Goal: Obtain resource: Obtain resource

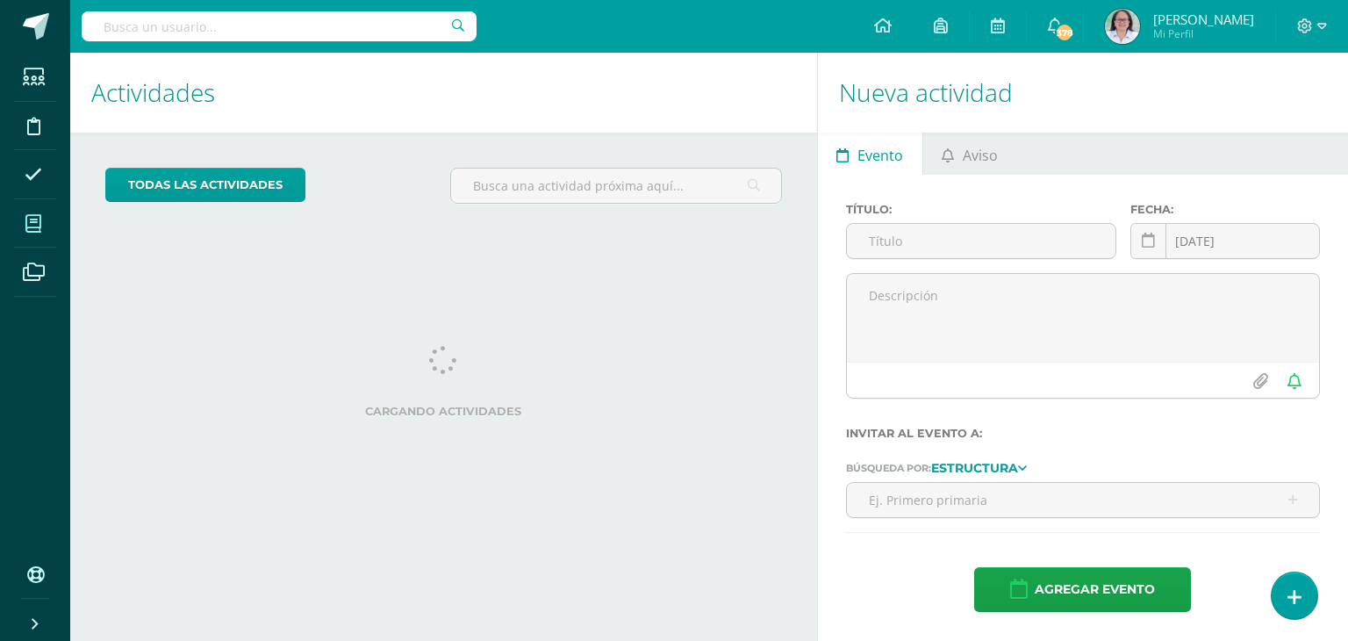
click at [25, 224] on span at bounding box center [33, 223] width 39 height 39
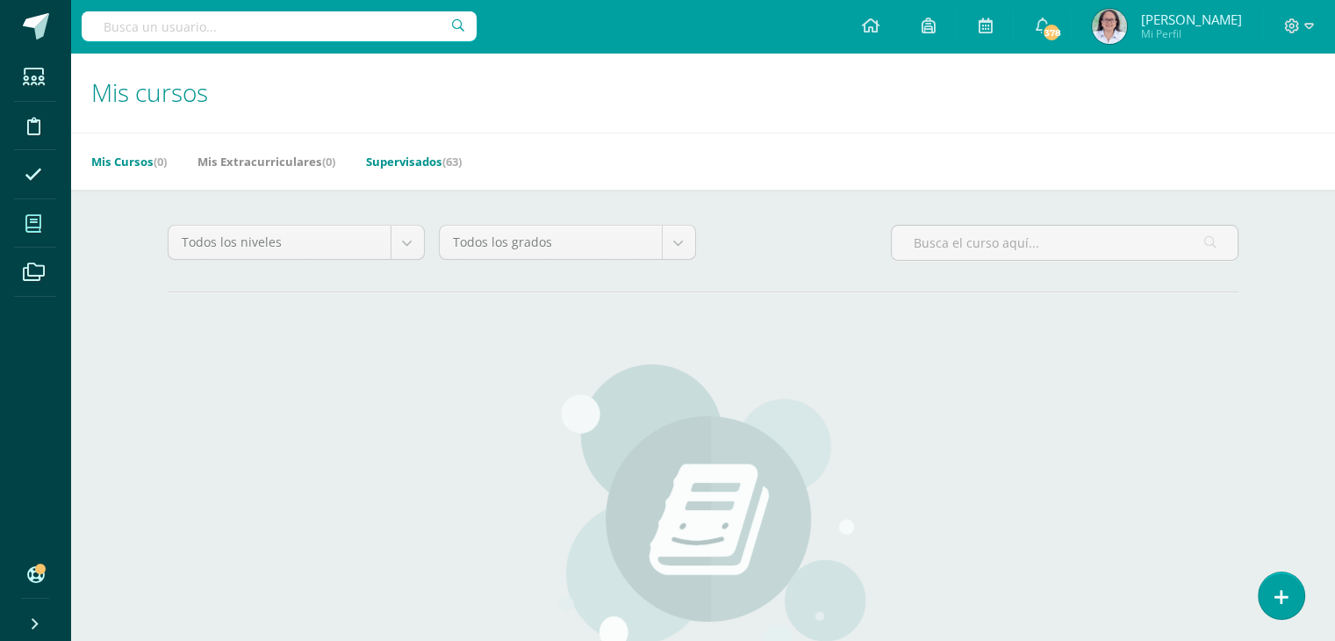
click at [408, 165] on link "Supervisados (63)" at bounding box center [414, 161] width 96 height 28
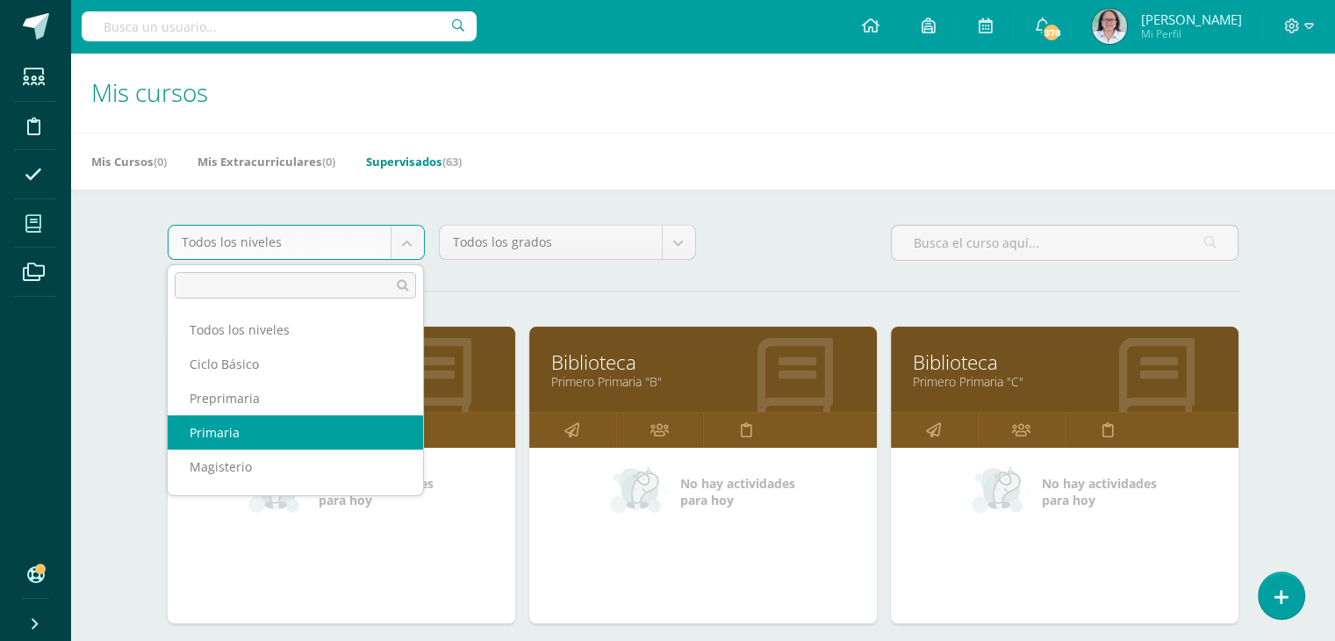
select select "6"
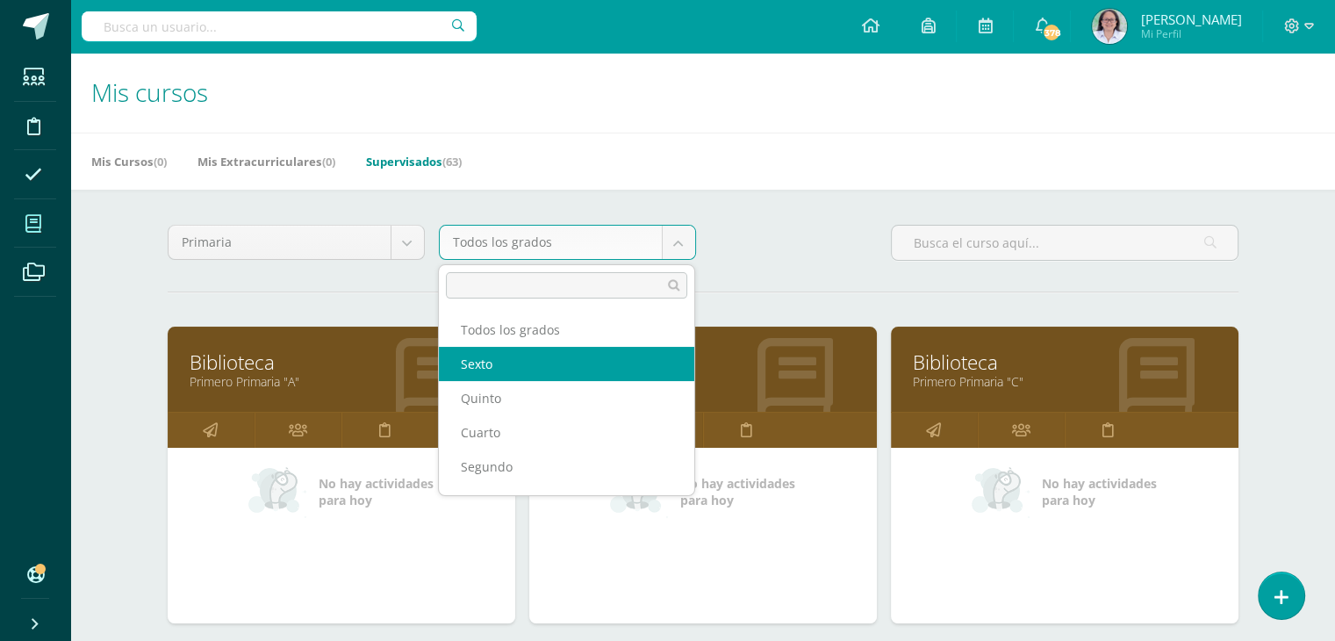
select select "17"
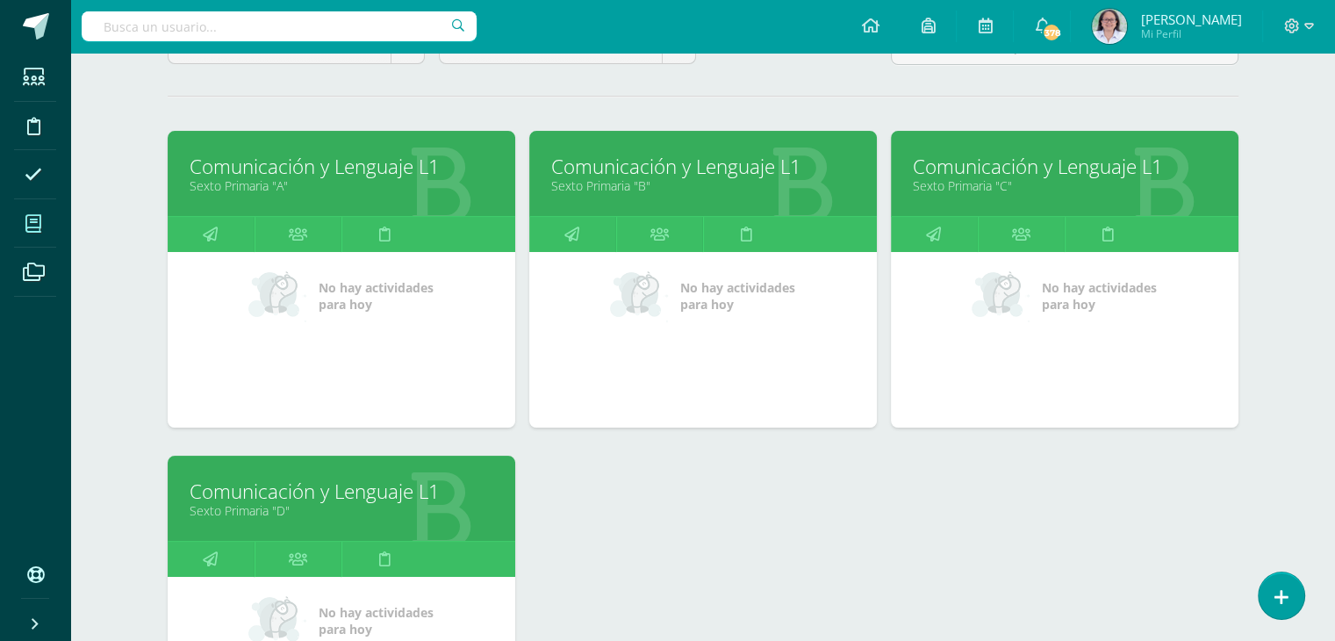
scroll to position [451, 0]
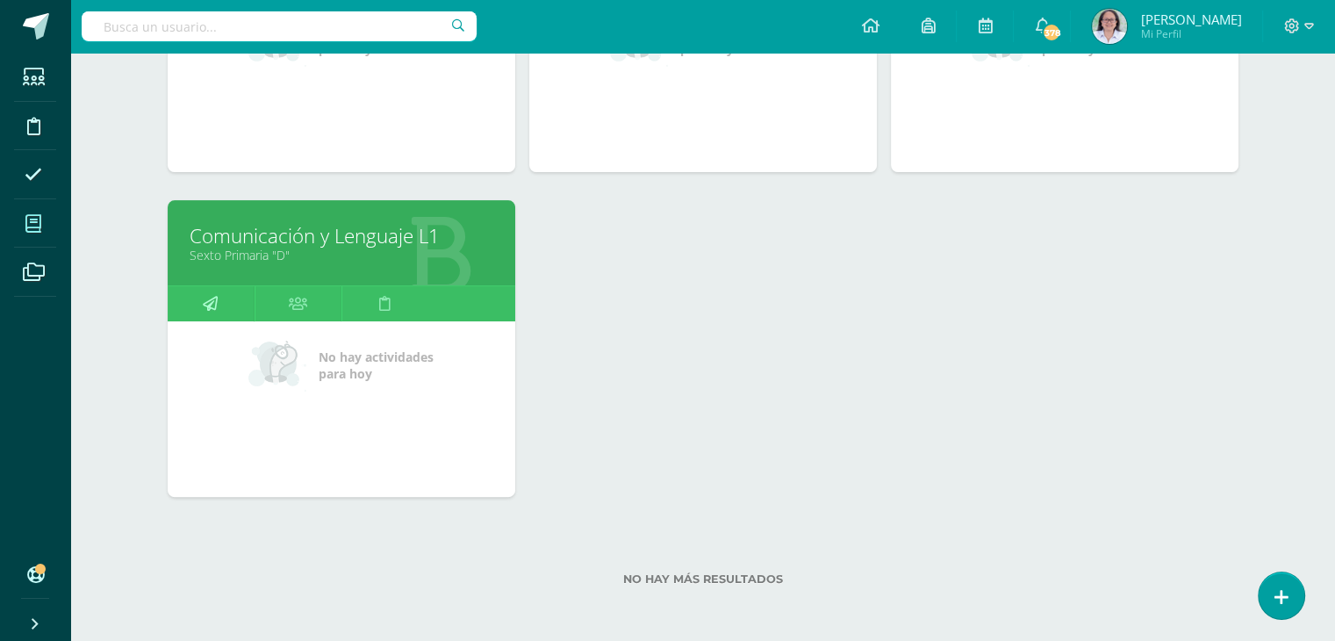
click at [219, 304] on link at bounding box center [211, 303] width 87 height 35
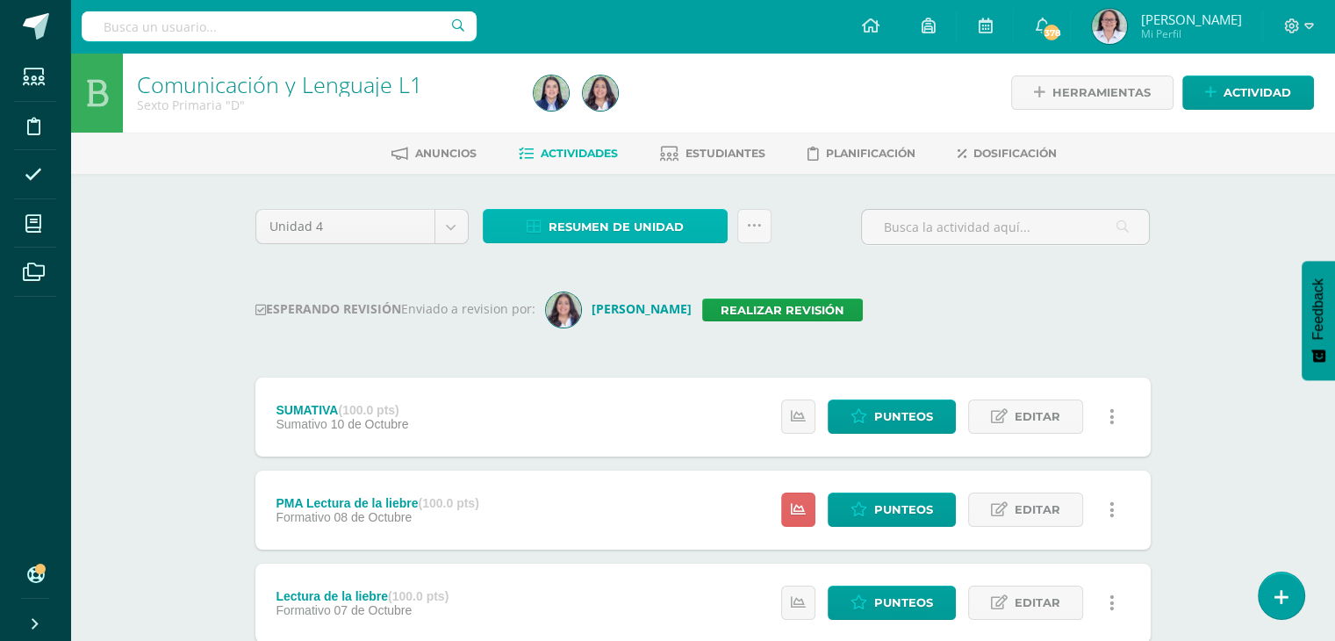
click at [600, 229] on span "Resumen de unidad" at bounding box center [616, 227] width 135 height 32
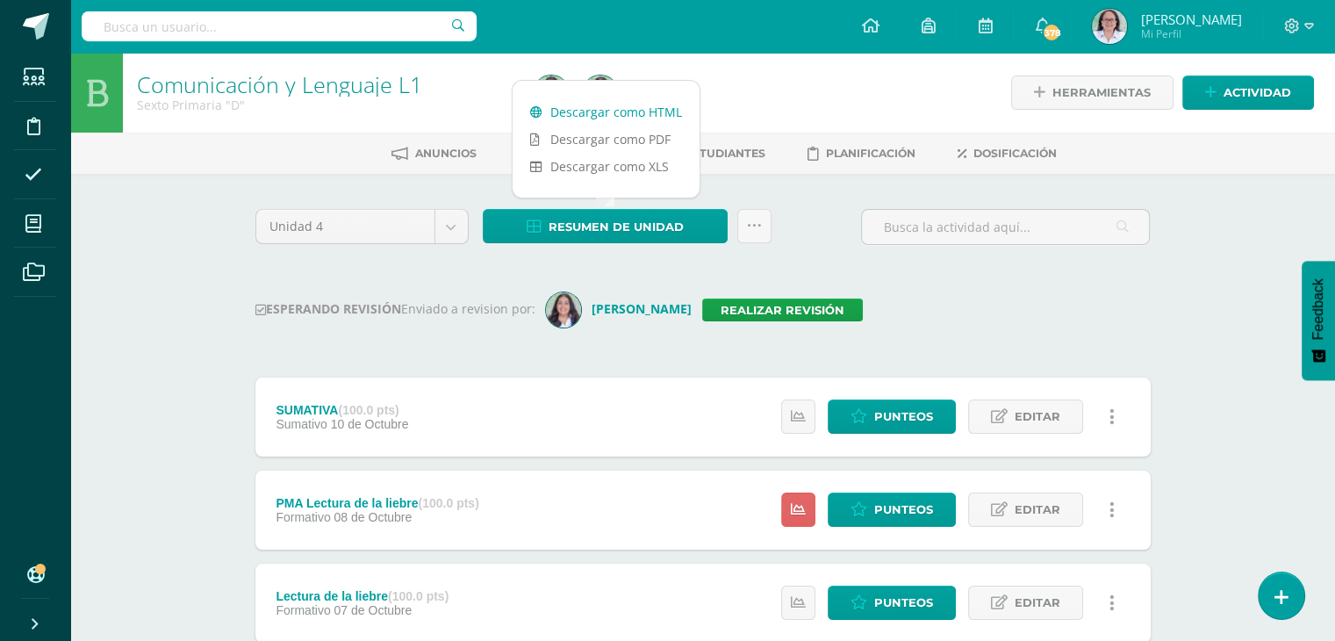
click at [616, 115] on link "Descargar como HTML" at bounding box center [606, 111] width 187 height 27
